Goal: Transaction & Acquisition: Purchase product/service

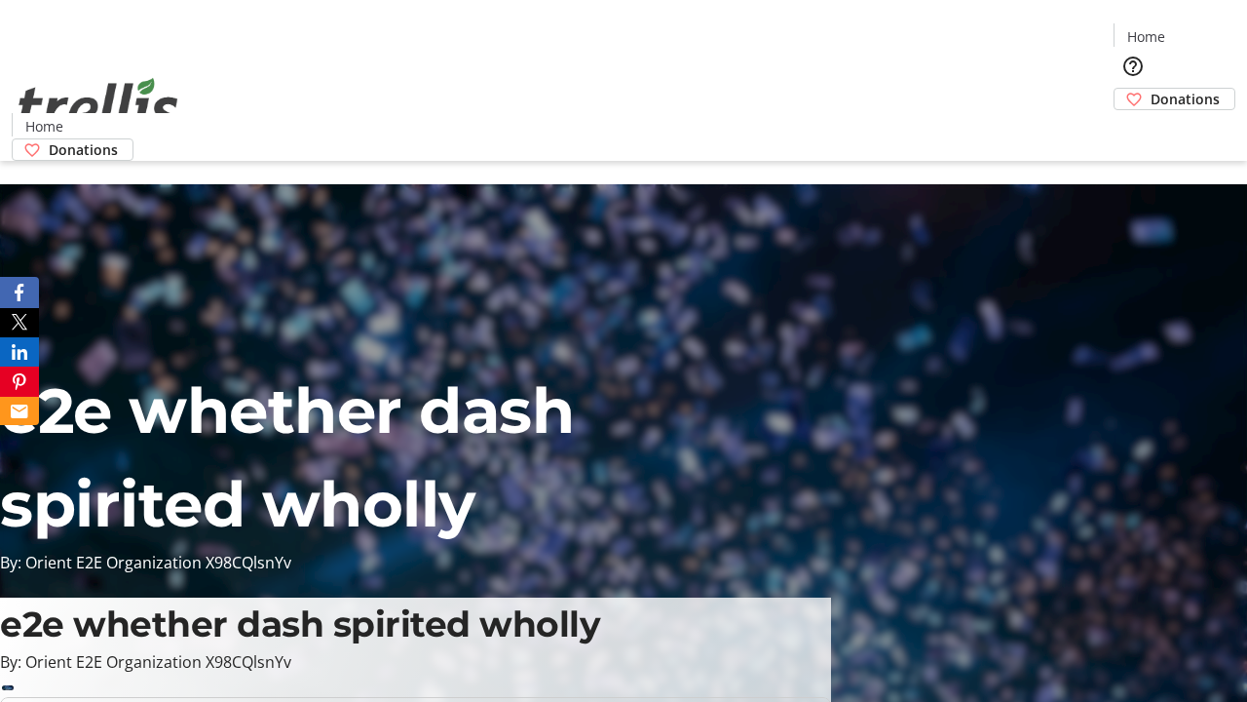
click at [1151, 89] on span "Donations" at bounding box center [1185, 99] width 69 height 20
